Goal: Transaction & Acquisition: Purchase product/service

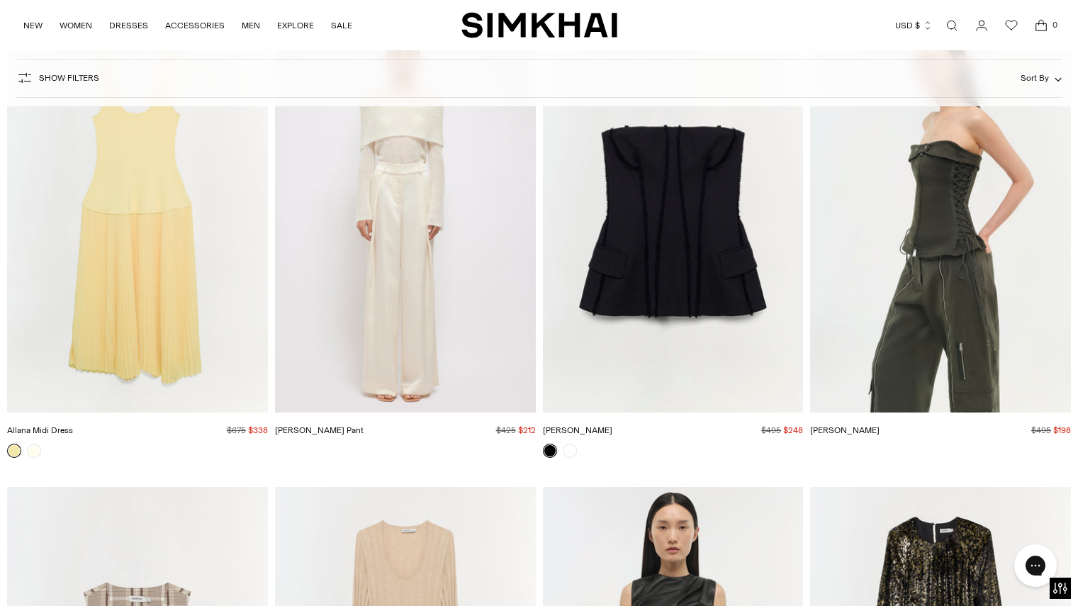
scroll to position [30615, 0]
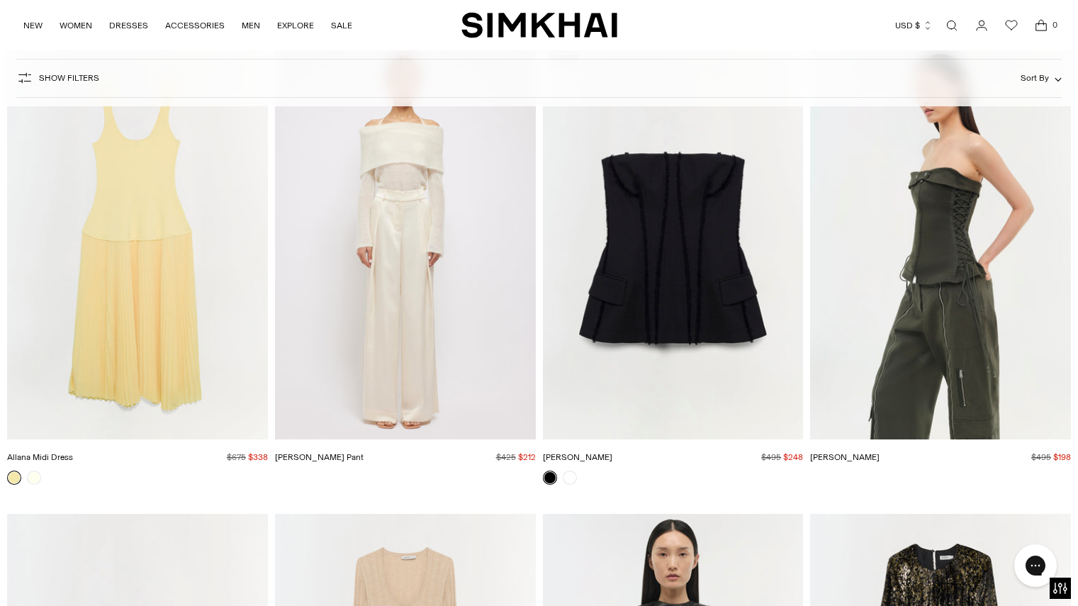
click at [0, 0] on img "Mercer Pant" at bounding box center [0, 0] width 0 height 0
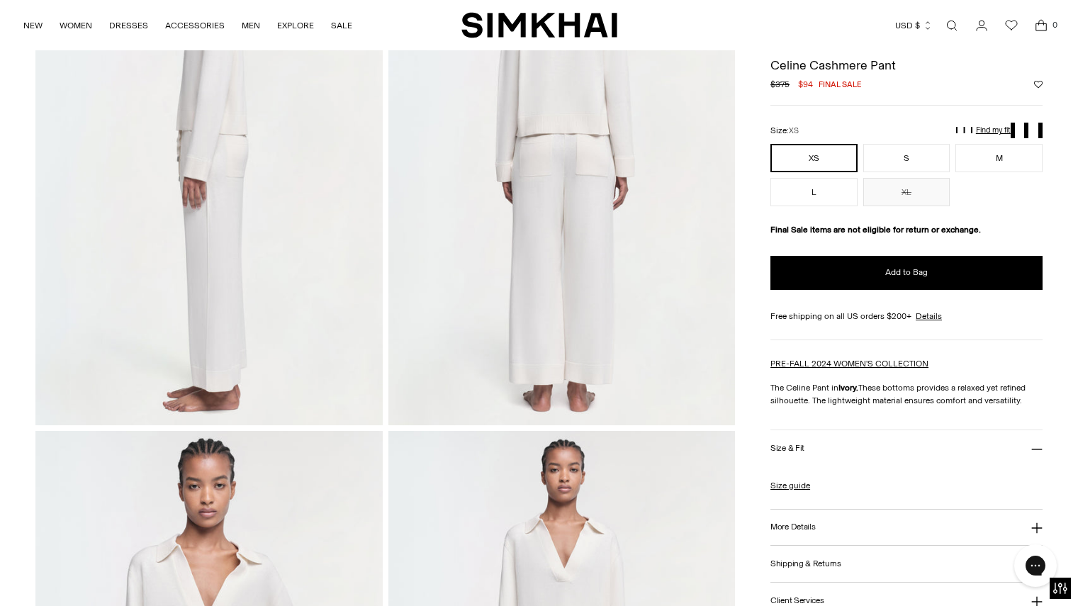
scroll to position [155, 0]
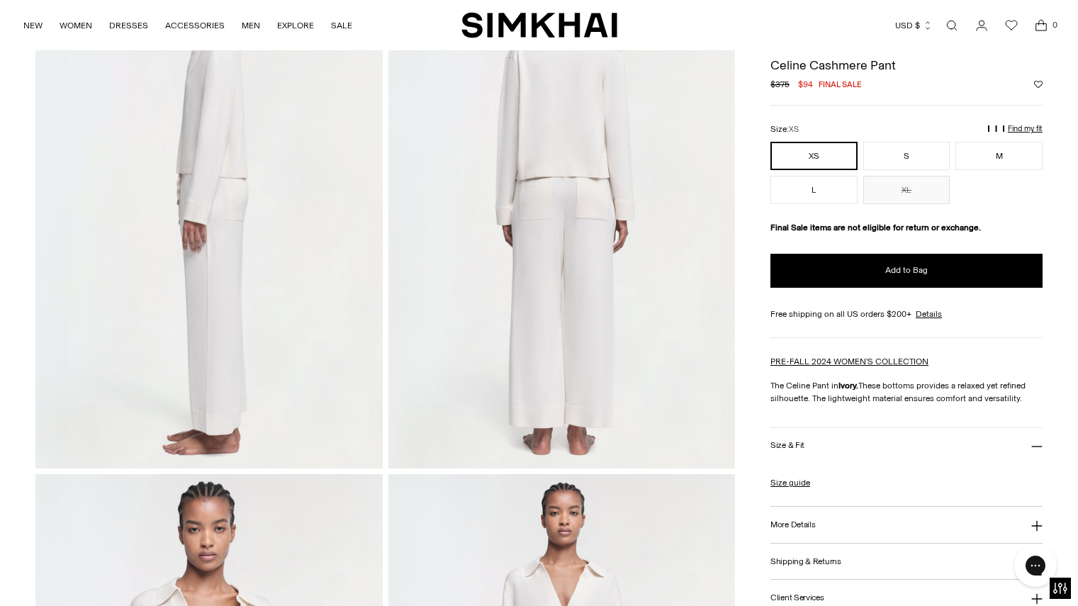
click at [1036, 447] on icon at bounding box center [1036, 446] width 11 height 11
click at [1036, 447] on icon at bounding box center [1036, 447] width 11 height 11
click at [825, 525] on button "More Details" at bounding box center [907, 525] width 272 height 36
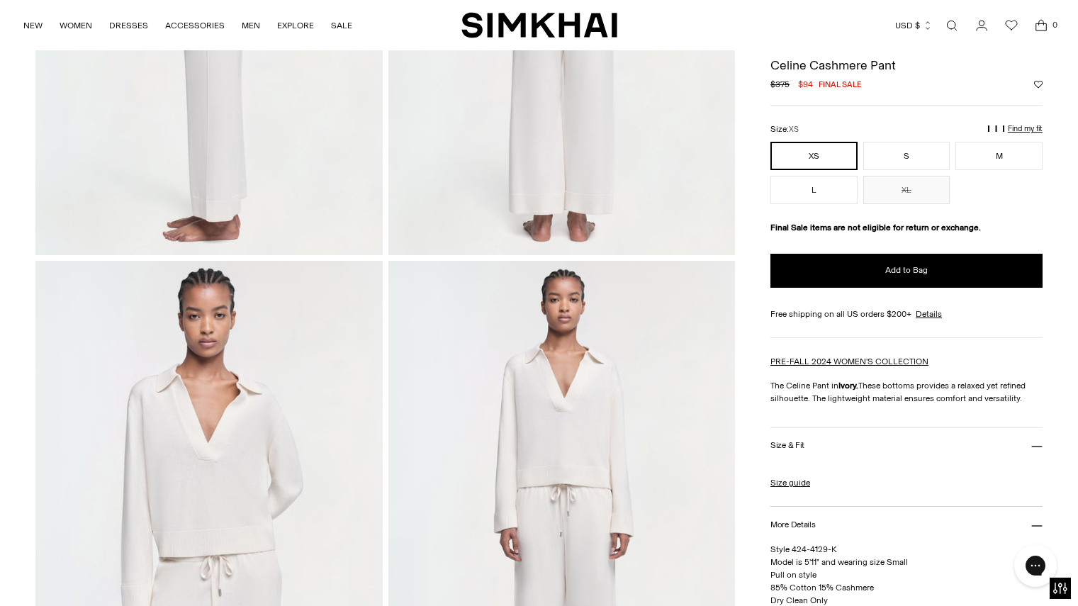
scroll to position [325, 0]
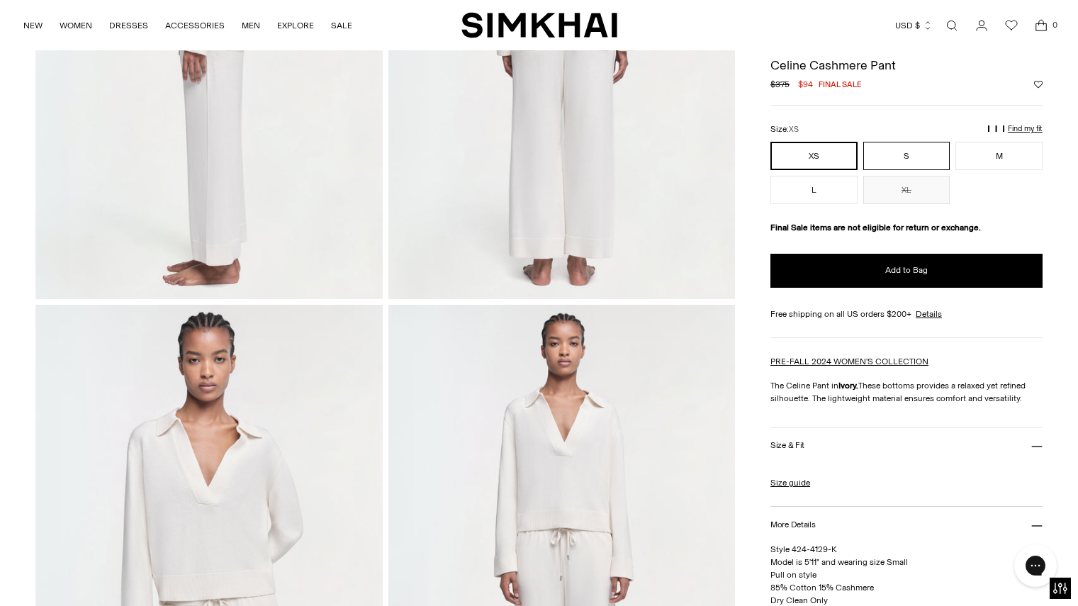
click at [897, 155] on button "S" at bounding box center [906, 156] width 87 height 28
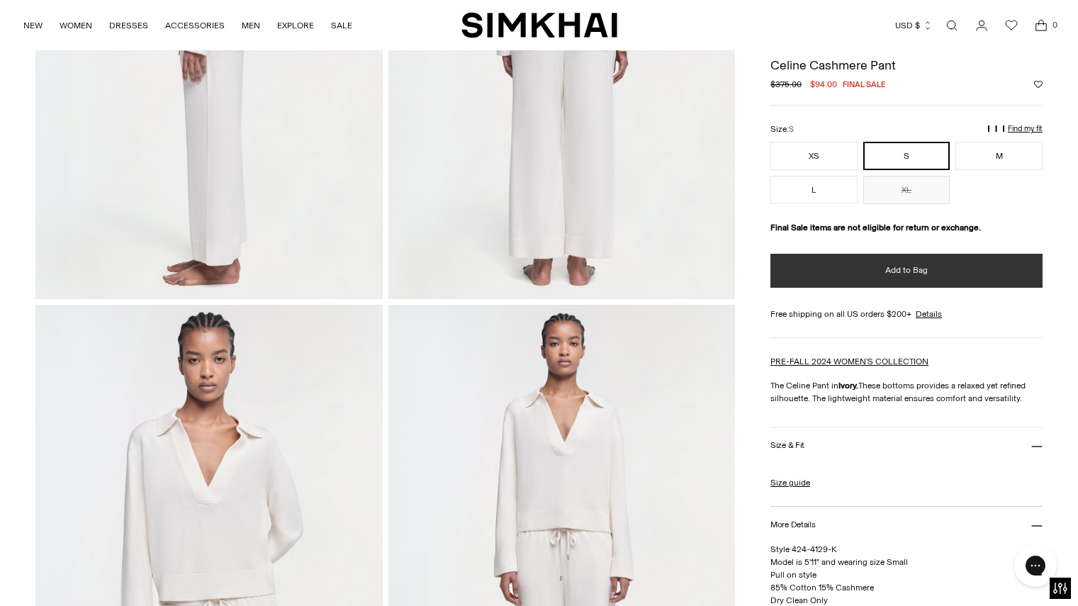
click at [839, 278] on button "Add to Bag" at bounding box center [907, 271] width 272 height 34
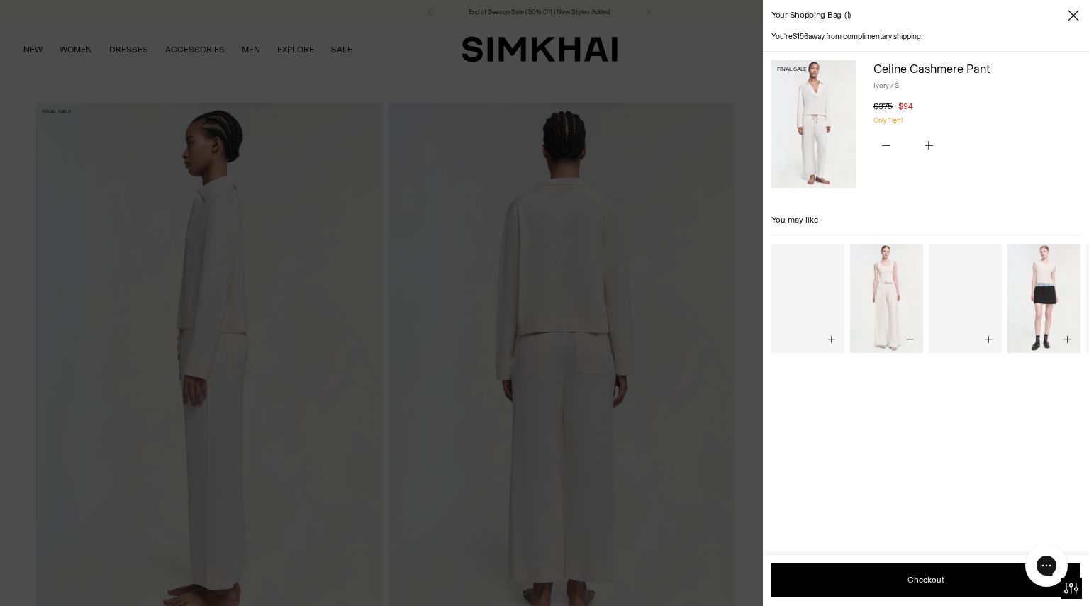
click at [50, 79] on div at bounding box center [544, 303] width 1089 height 606
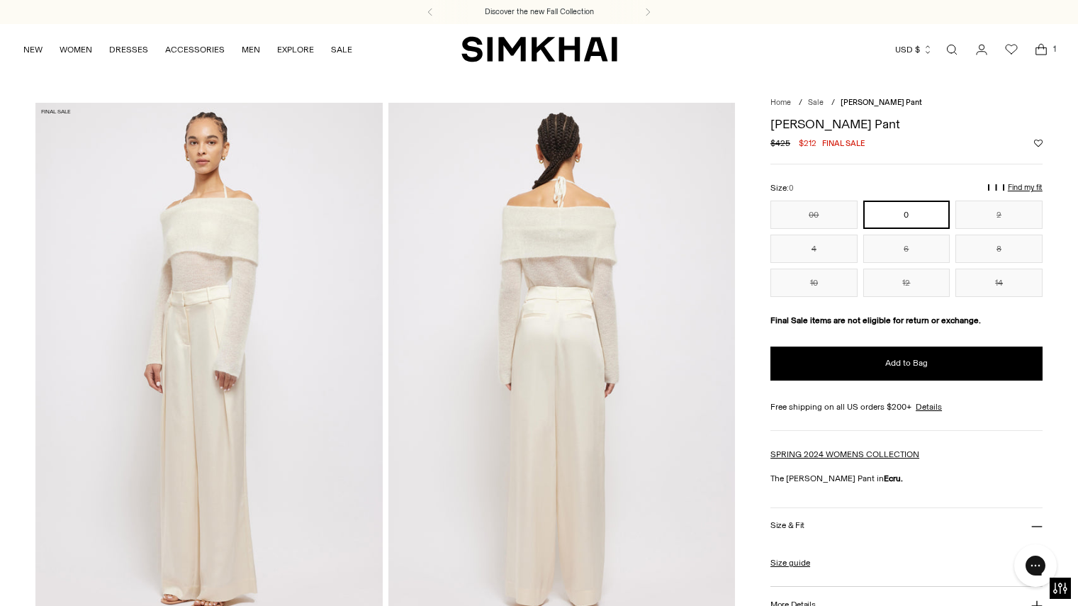
click at [203, 381] on img at bounding box center [208, 363] width 347 height 520
